Goal: Transaction & Acquisition: Purchase product/service

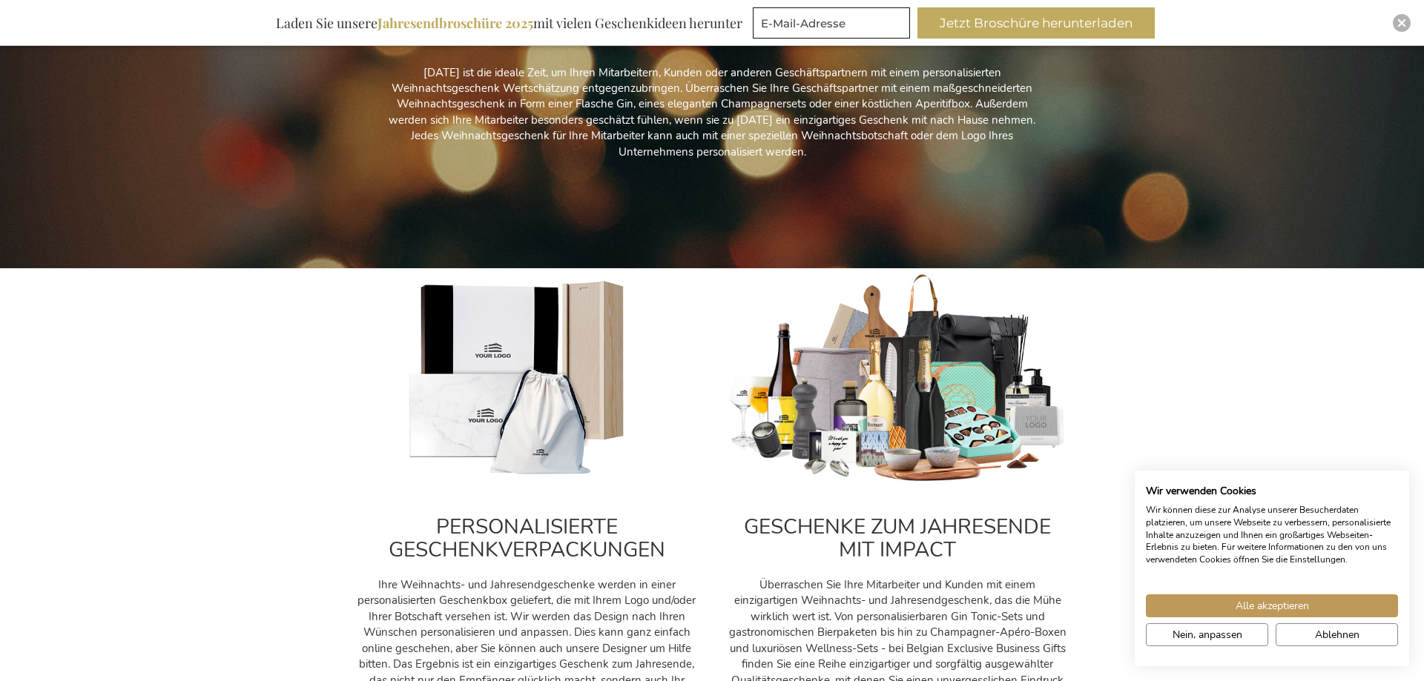
scroll to position [303, 0]
click at [876, 394] on img at bounding box center [897, 379] width 341 height 213
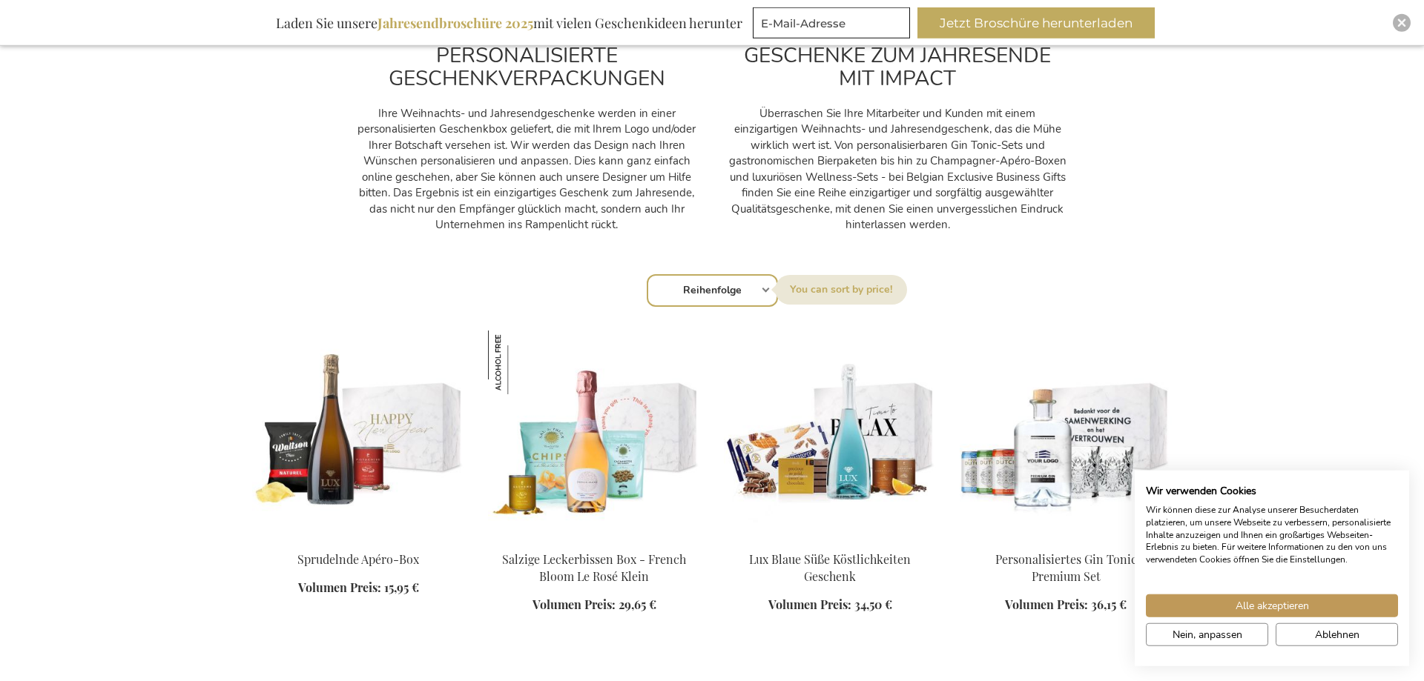
scroll to position [832, 0]
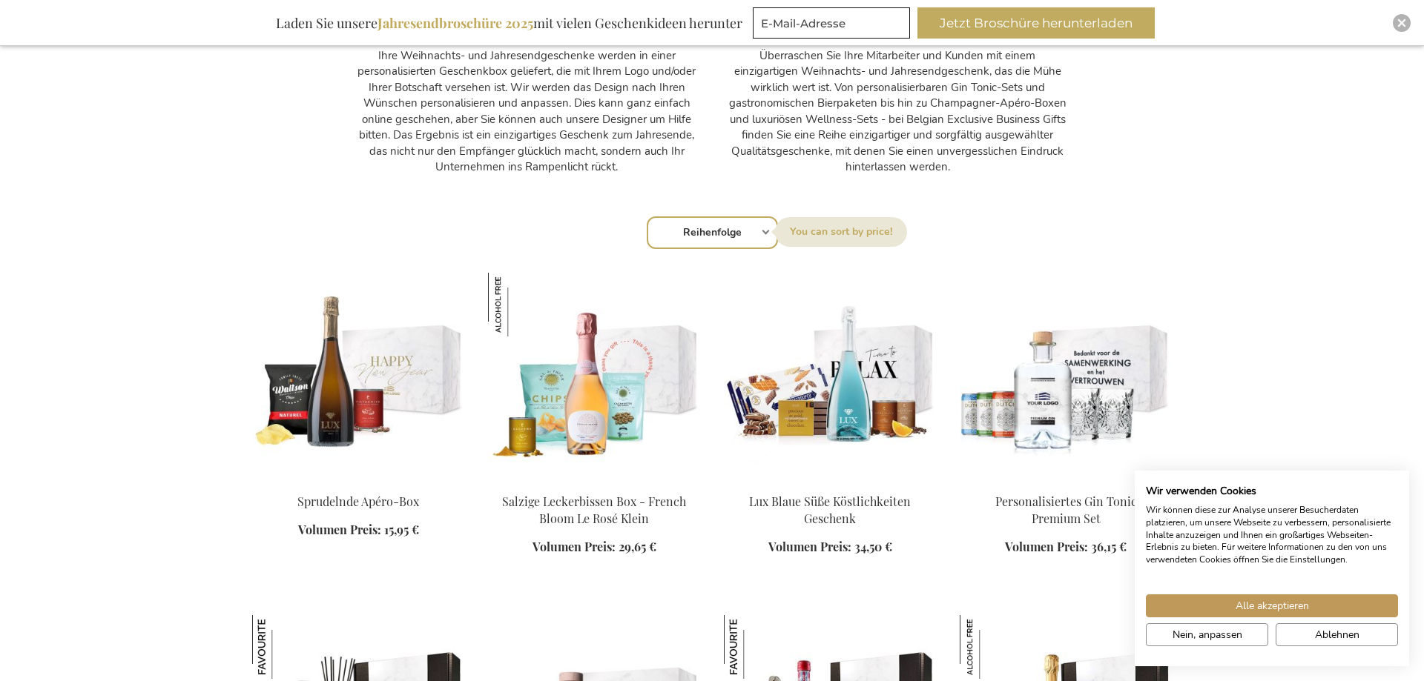
click at [647, 216] on select "Reihenfolge Best Sellers Am meisten angesehen [GEOGRAPHIC_DATA] Biggest Saving …" at bounding box center [712, 232] width 131 height 33
select select "price_desc"
click option "Price: high to low" at bounding box center [0, 0] width 0 height 0
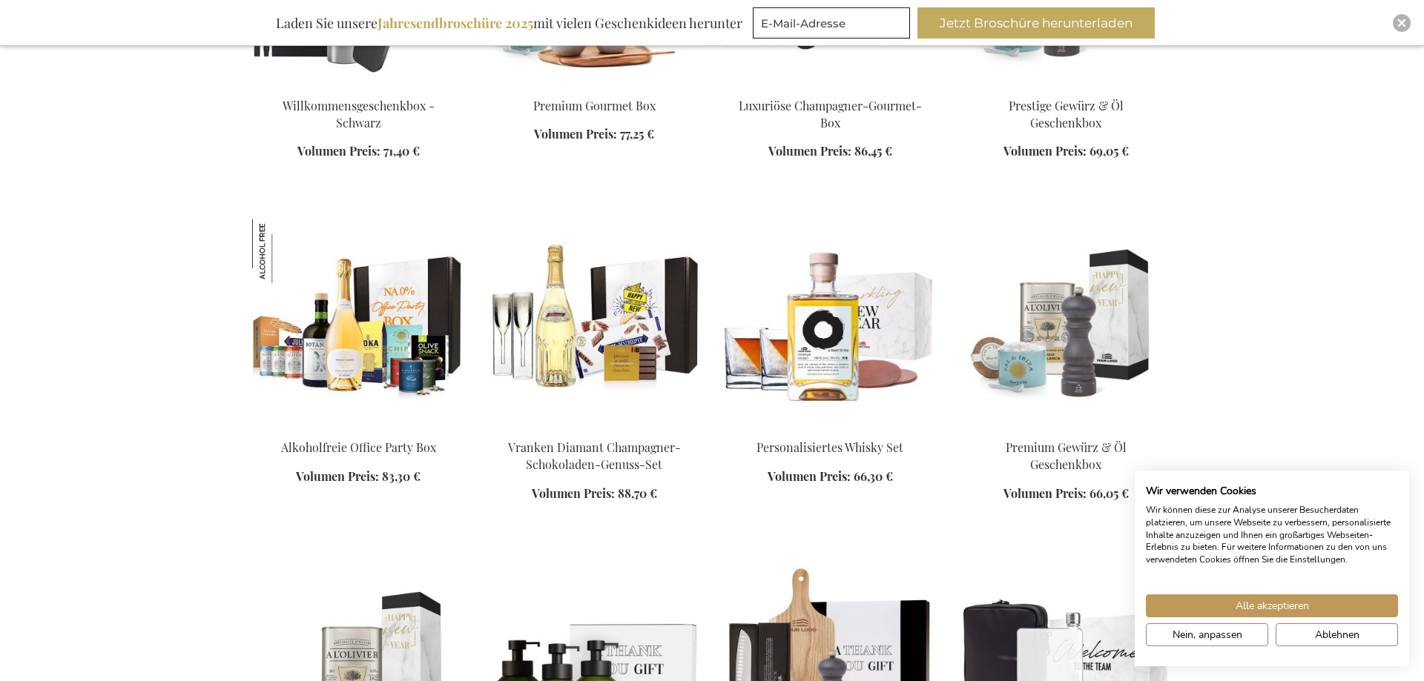
scroll to position [1966, 0]
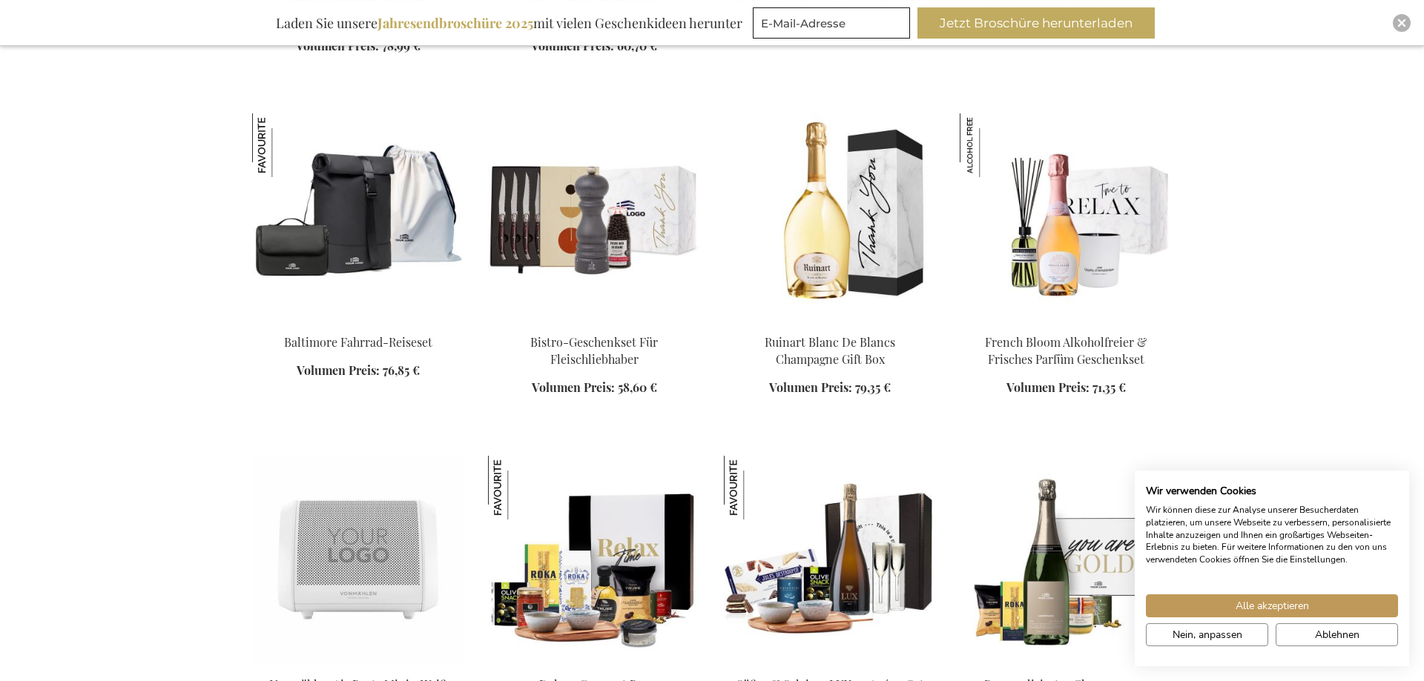
scroll to position [3176, 0]
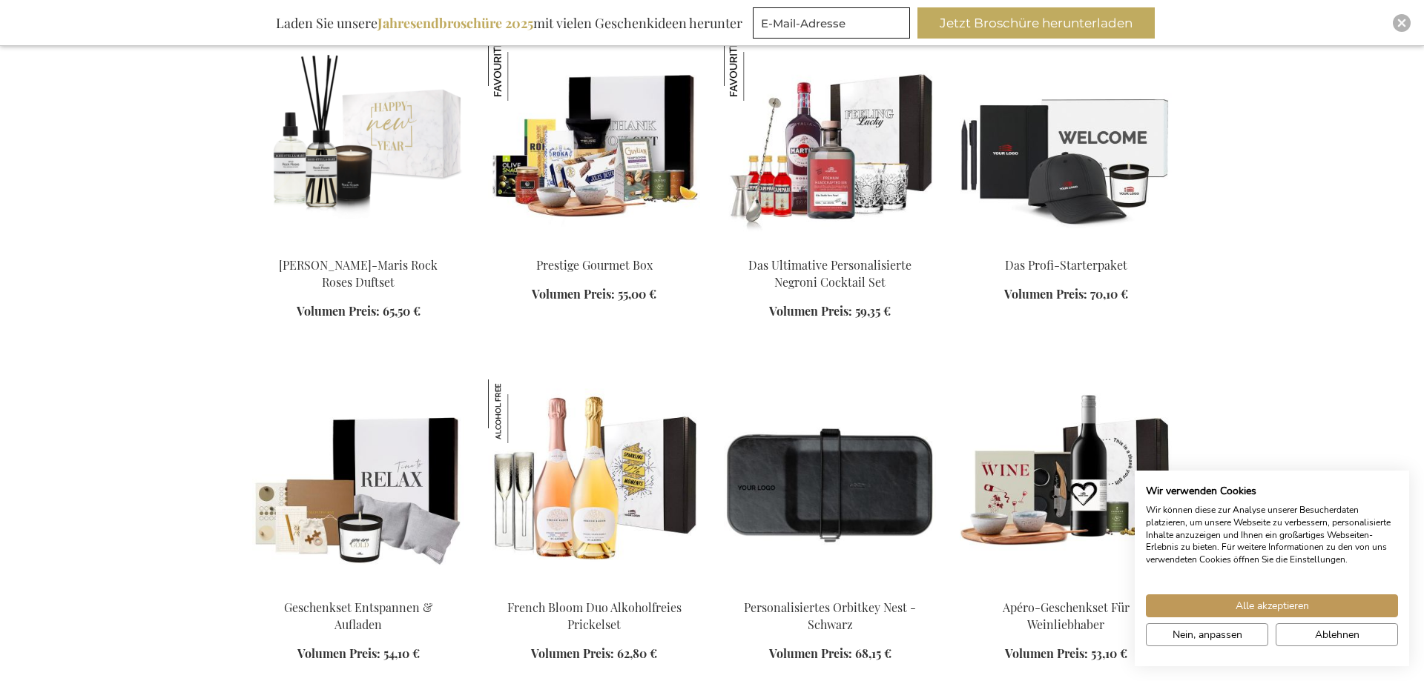
scroll to position [4235, 0]
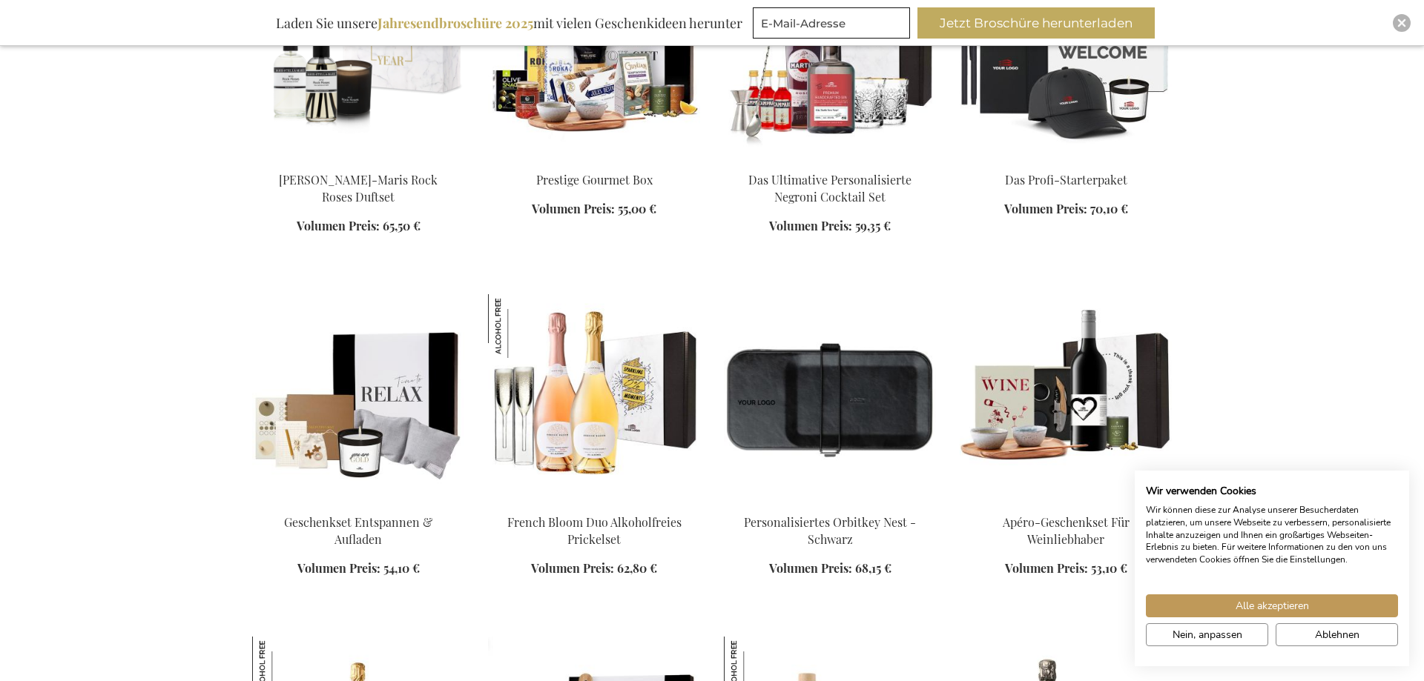
scroll to position [4538, 0]
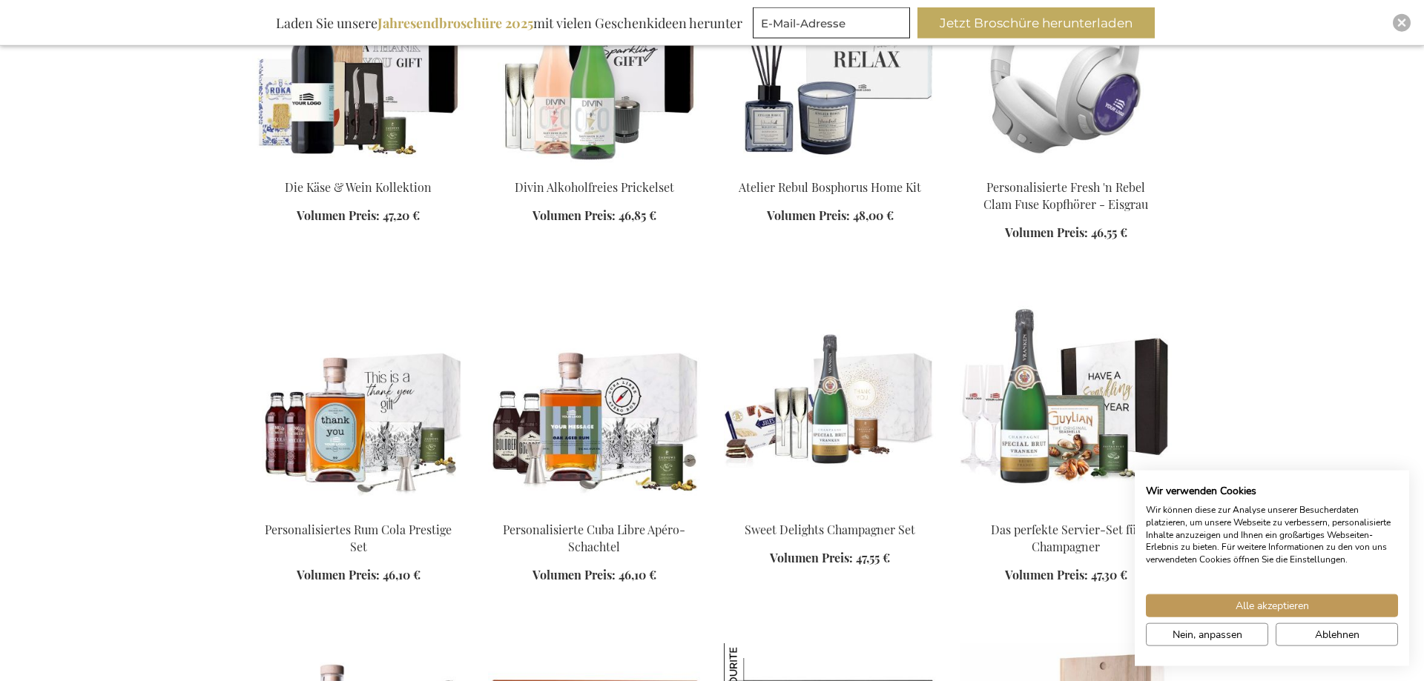
scroll to position [5521, 0]
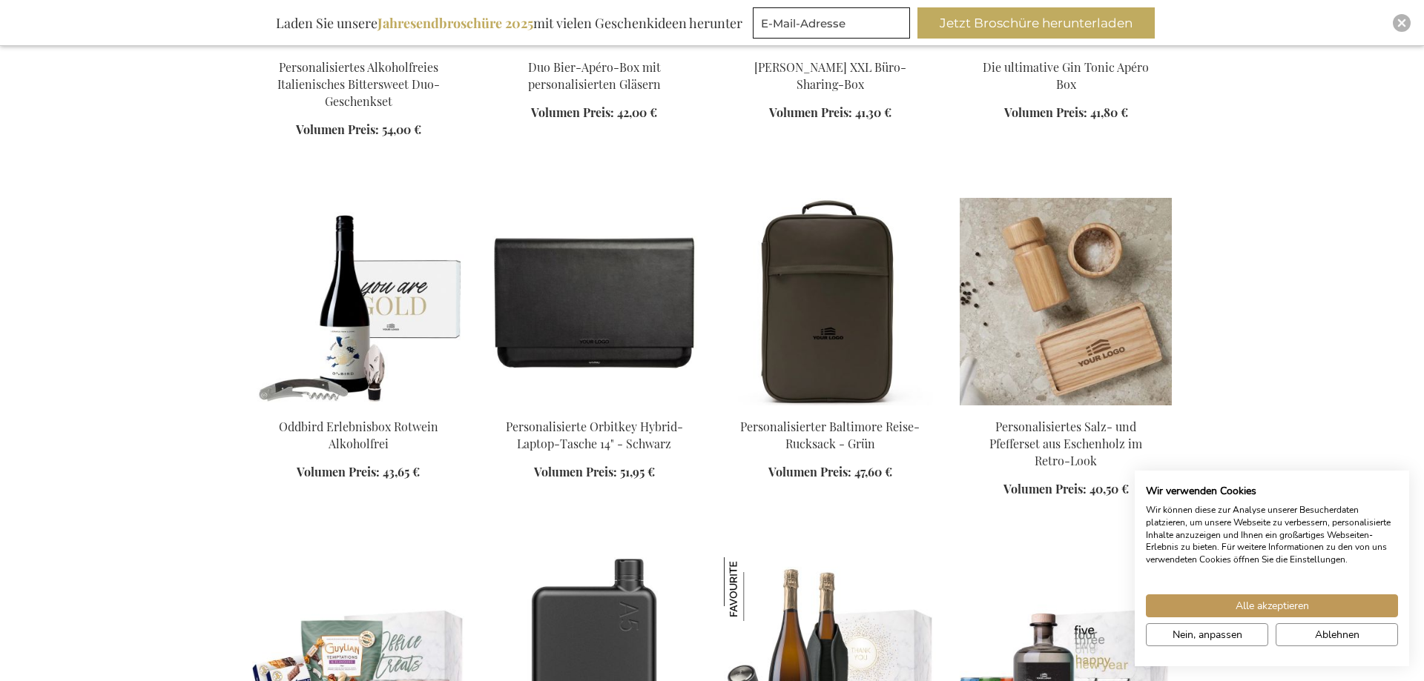
scroll to position [8168, 0]
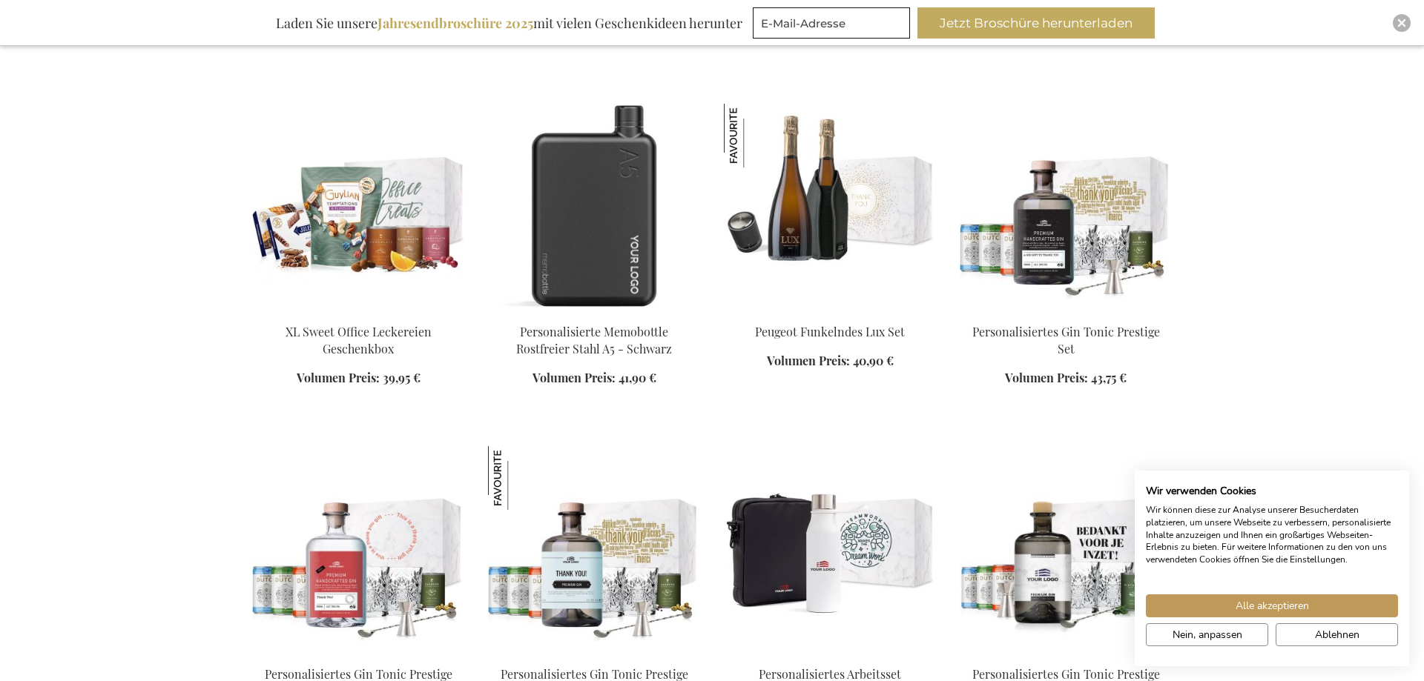
scroll to position [8546, 0]
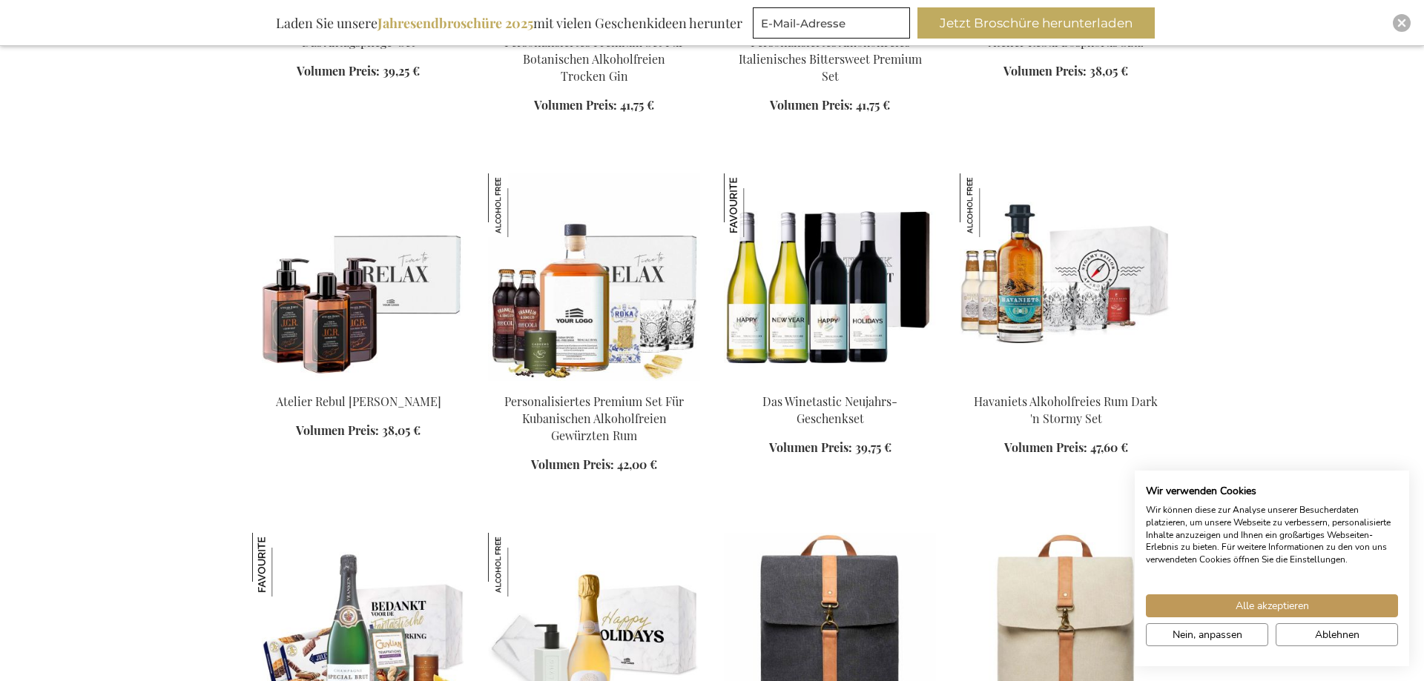
scroll to position [11041, 0]
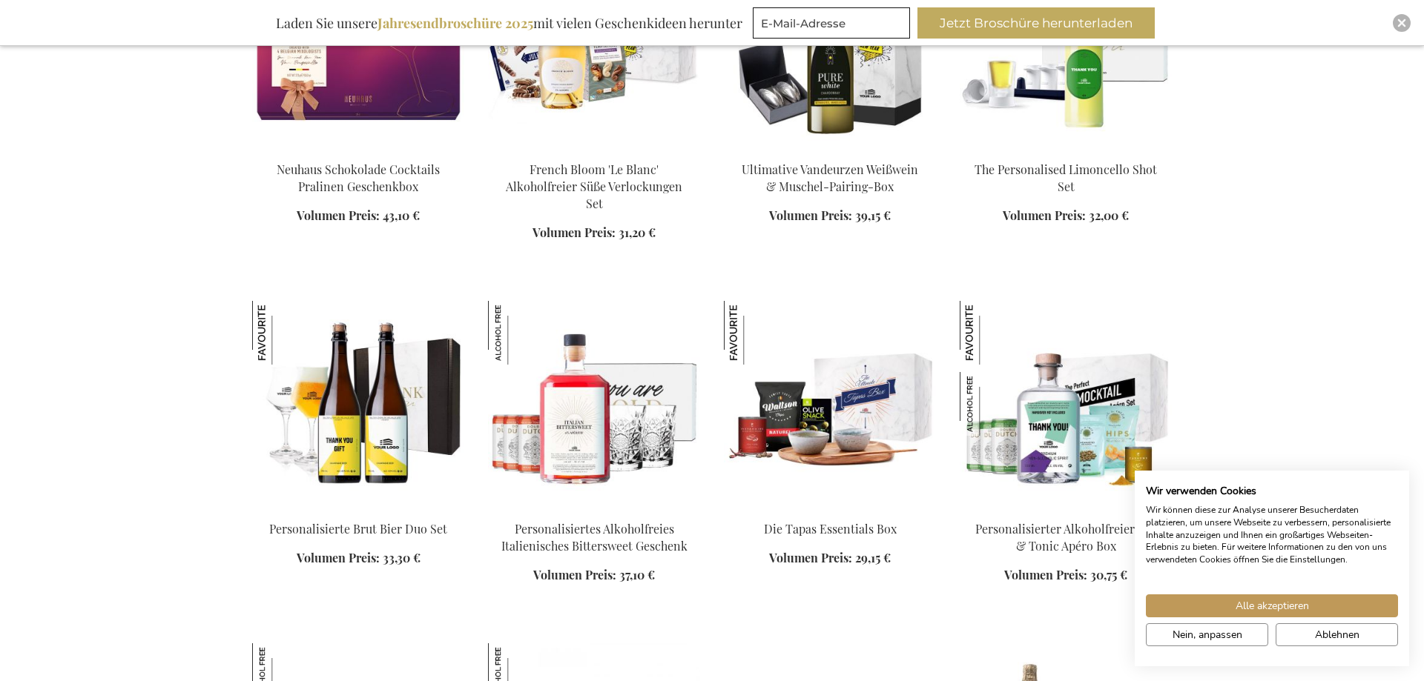
scroll to position [15125, 0]
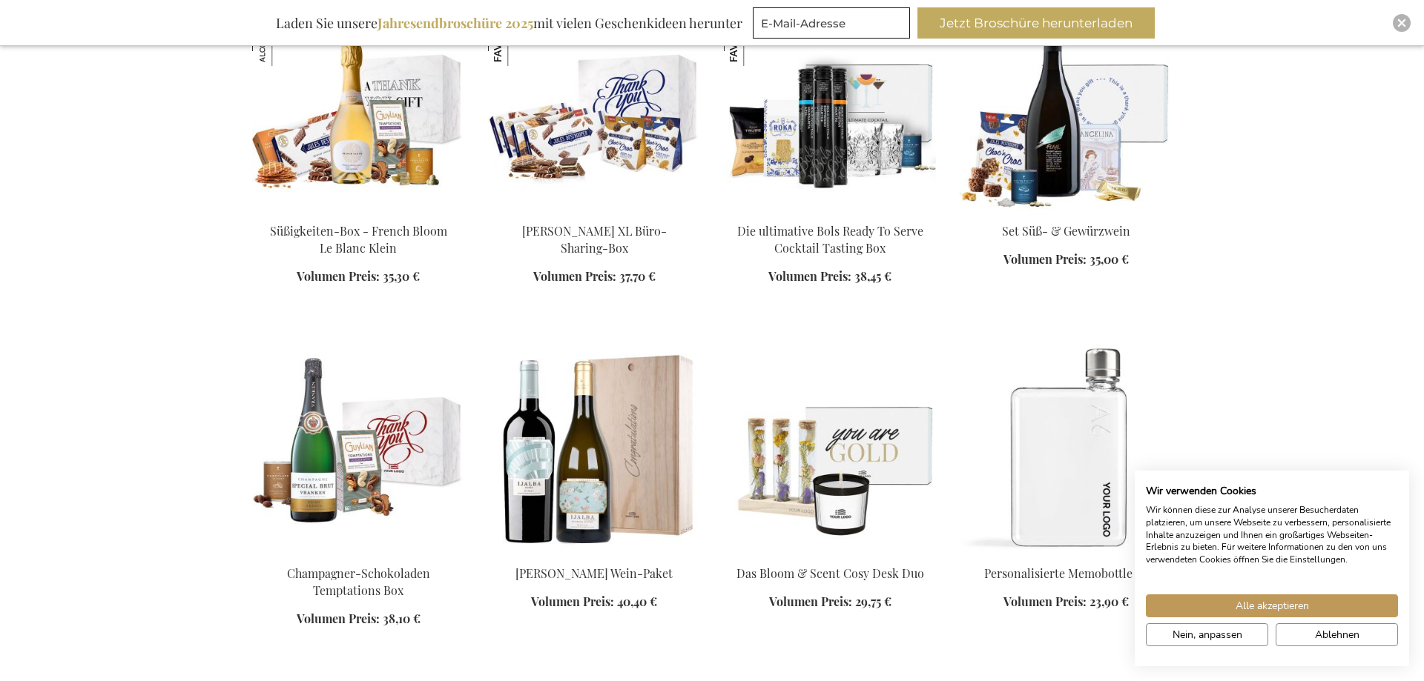
scroll to position [16259, 0]
